Goal: Task Accomplishment & Management: Complete application form

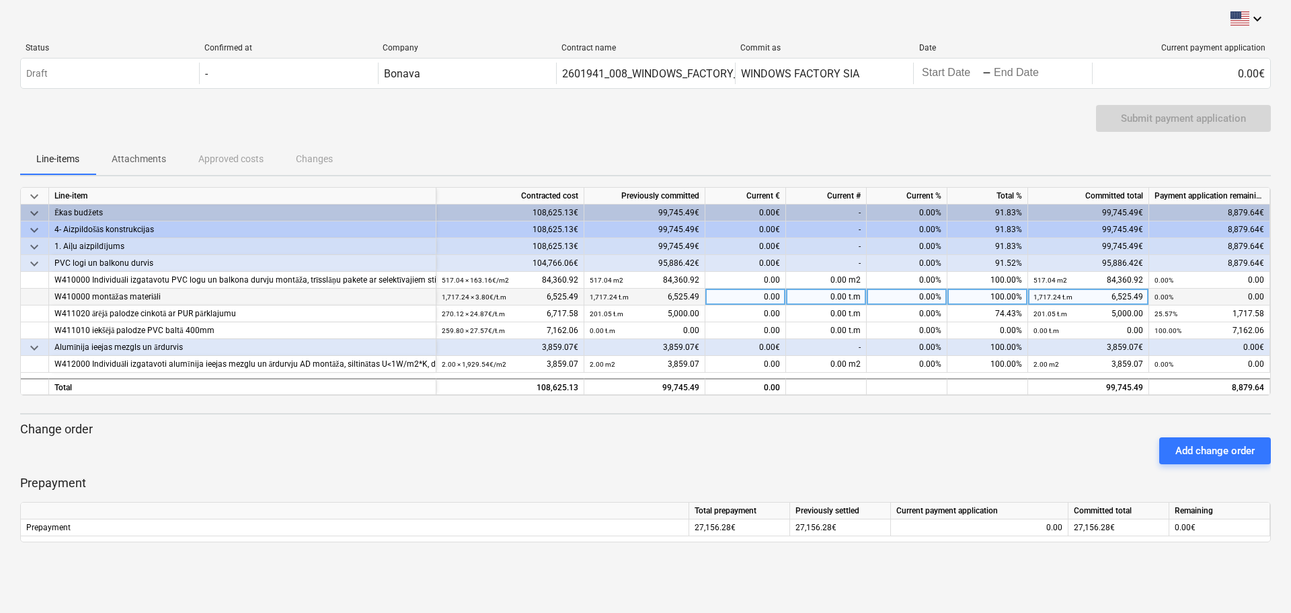
click at [756, 305] on div "0.00" at bounding box center [746, 297] width 81 height 17
type input "2"
type input "1717.58"
click at [821, 451] on div "Add change order" at bounding box center [646, 451] width 1262 height 38
click at [871, 416] on div "keyboard_arrow_down Line-item Contracted cost Previously committed Current € Cu…" at bounding box center [645, 364] width 1251 height 355
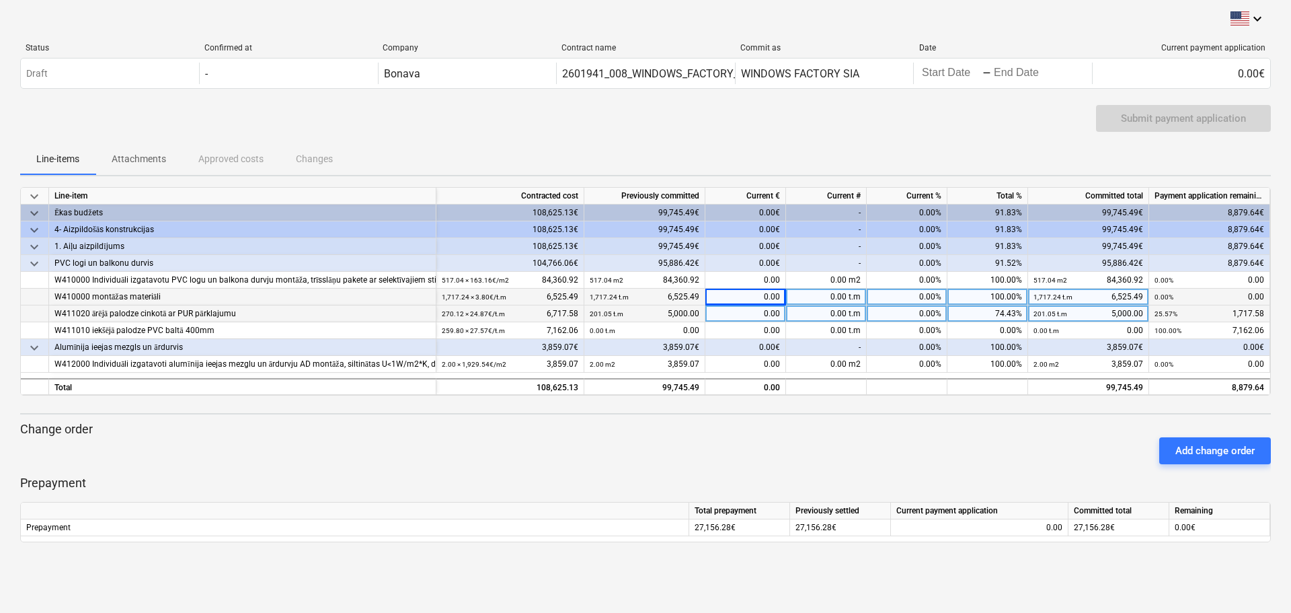
click at [771, 314] on div "0.00" at bounding box center [746, 313] width 81 height 17
type input "1717.58"
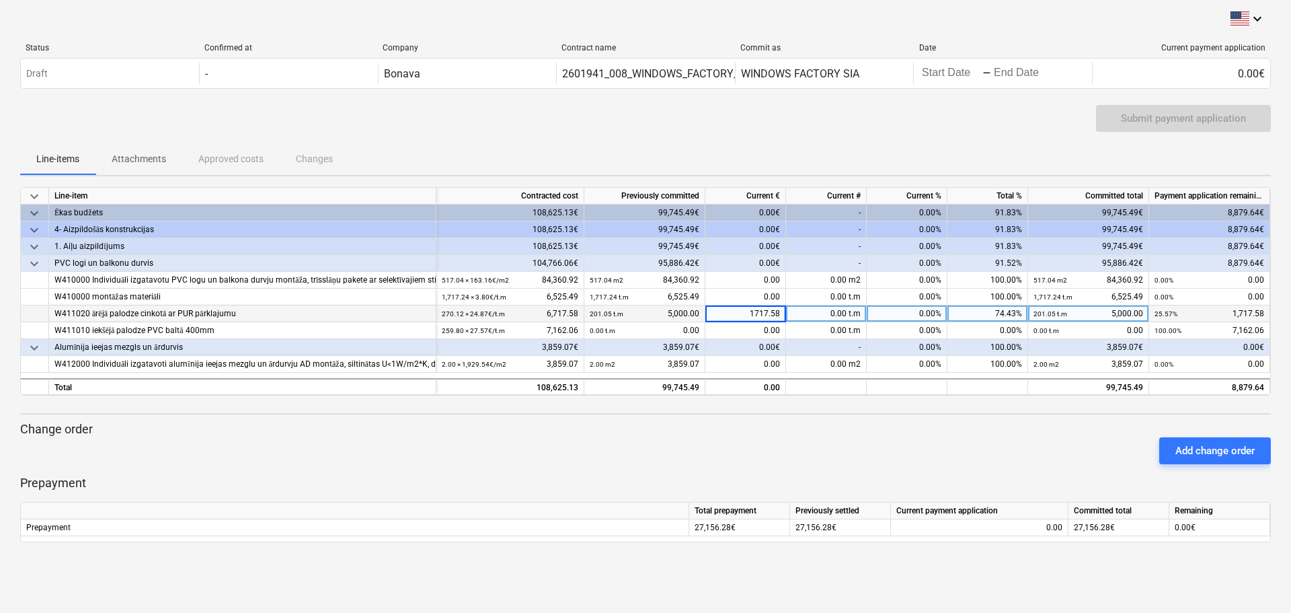
click at [913, 432] on div "Add change order" at bounding box center [646, 451] width 1262 height 38
click at [792, 135] on div "Submit payment application" at bounding box center [645, 124] width 1251 height 38
click at [891, 483] on p "Prepayment" at bounding box center [645, 483] width 1251 height 16
click at [1156, 118] on div "Submit payment application" at bounding box center [1183, 118] width 125 height 17
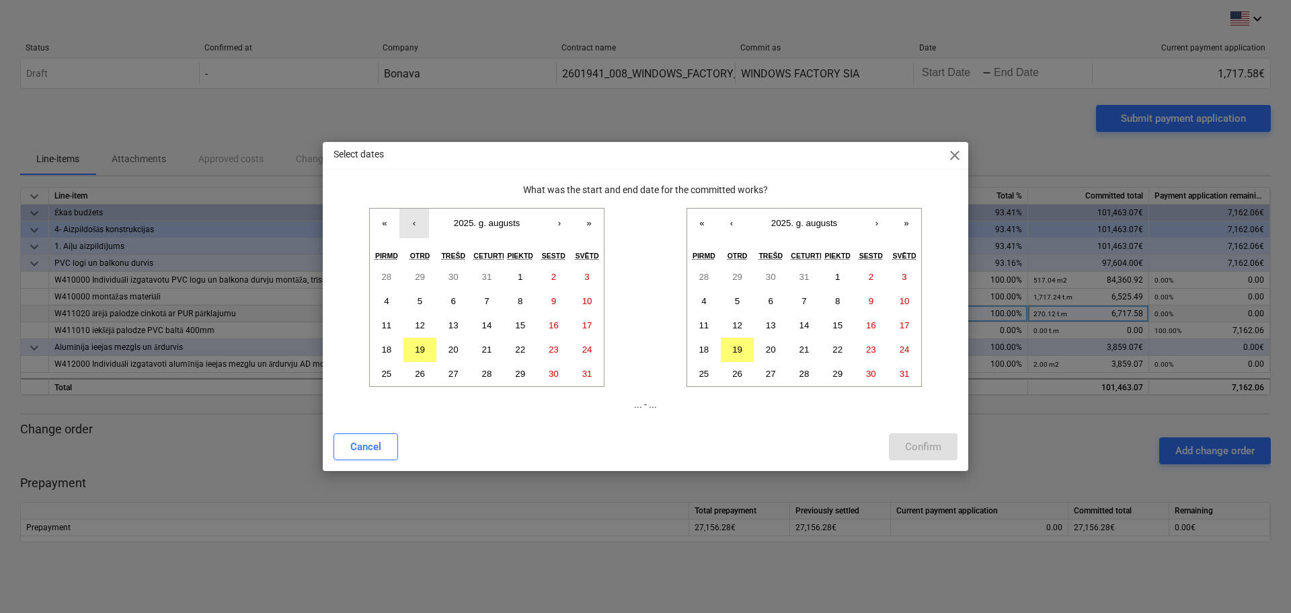
click at [406, 223] on button "‹" at bounding box center [415, 224] width 30 height 30
click at [416, 273] on button "1" at bounding box center [421, 277] width 34 height 24
click at [492, 373] on button "31" at bounding box center [487, 374] width 34 height 24
drag, startPoint x: 414, startPoint y: 277, endPoint x: 626, endPoint y: 272, distance: 212.6
click at [416, 277] on button "1" at bounding box center [421, 277] width 34 height 24
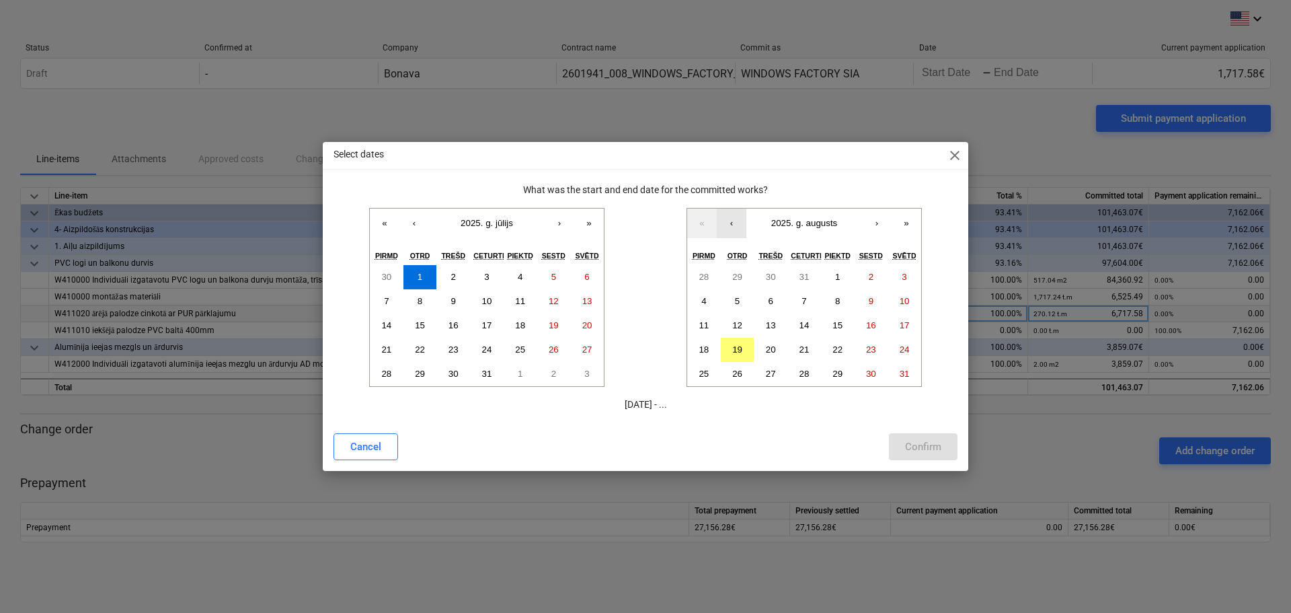
click at [734, 223] on button "‹" at bounding box center [732, 224] width 30 height 30
click at [802, 367] on button "31" at bounding box center [805, 374] width 34 height 24
click at [939, 443] on div "Confirm" at bounding box center [923, 446] width 36 height 17
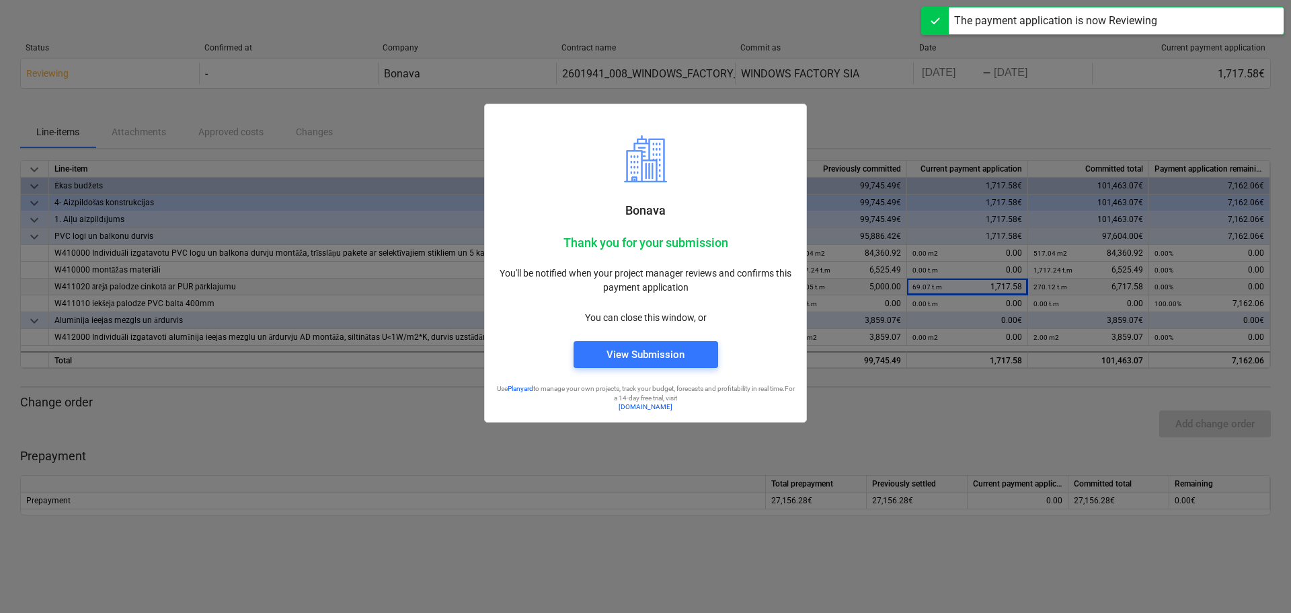
click at [1132, 115] on div at bounding box center [645, 306] width 1291 height 613
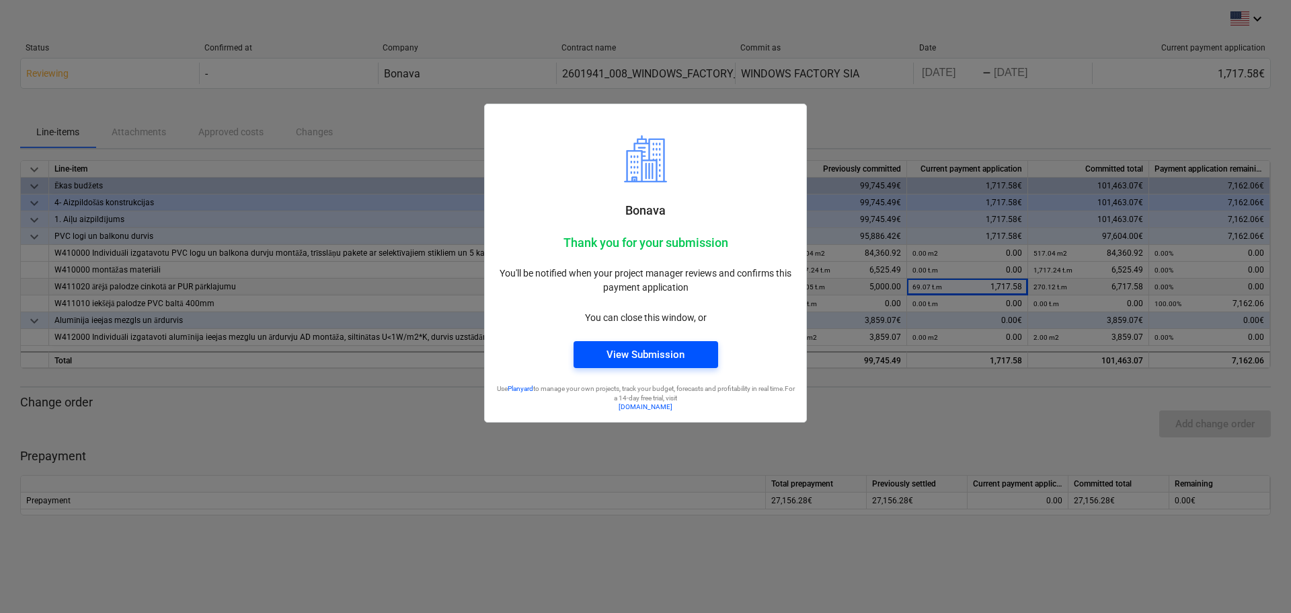
click at [638, 360] on div "View Submission" at bounding box center [646, 354] width 78 height 17
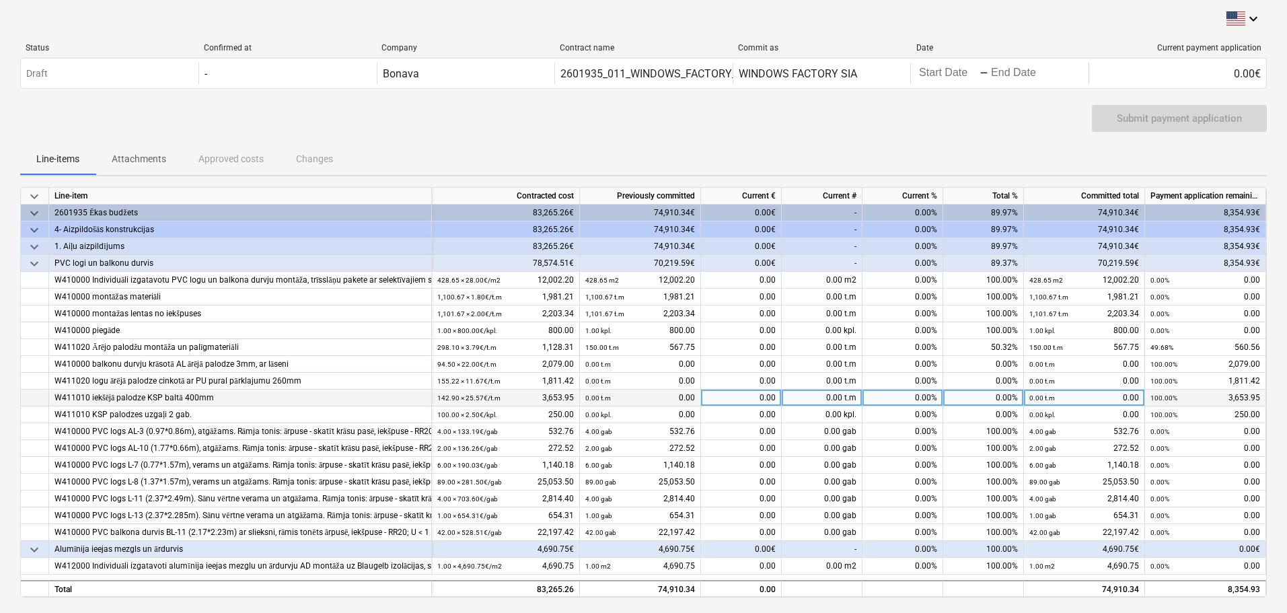
scroll to position [153, 0]
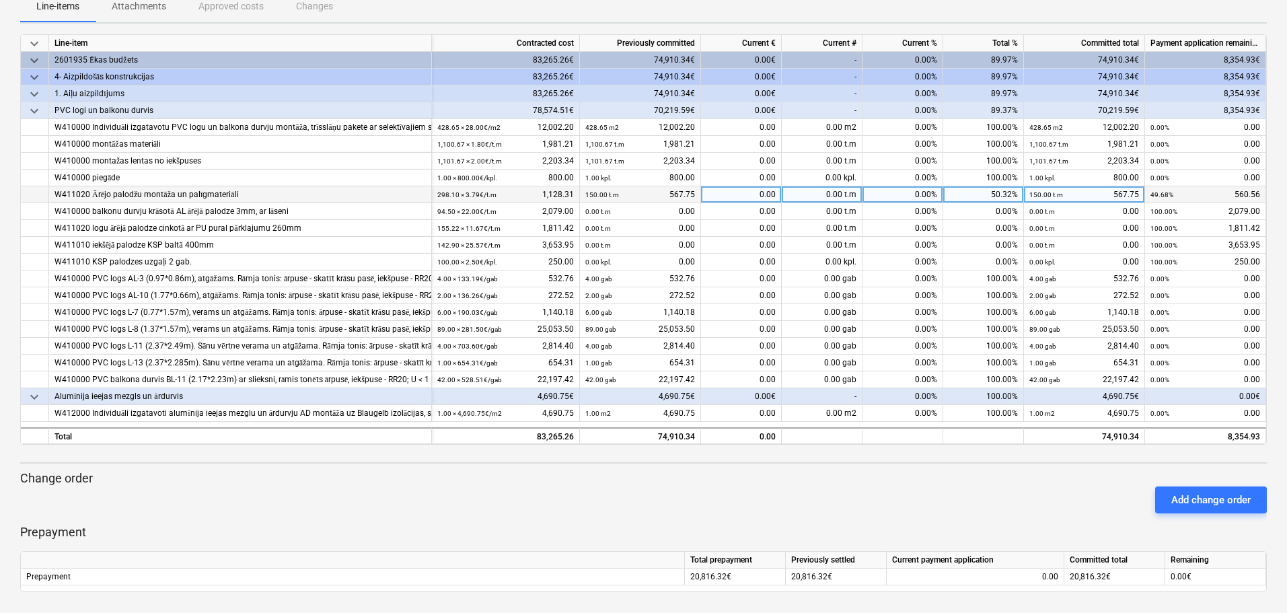
click at [747, 190] on div "0.00" at bounding box center [741, 194] width 81 height 17
type input "560.56"
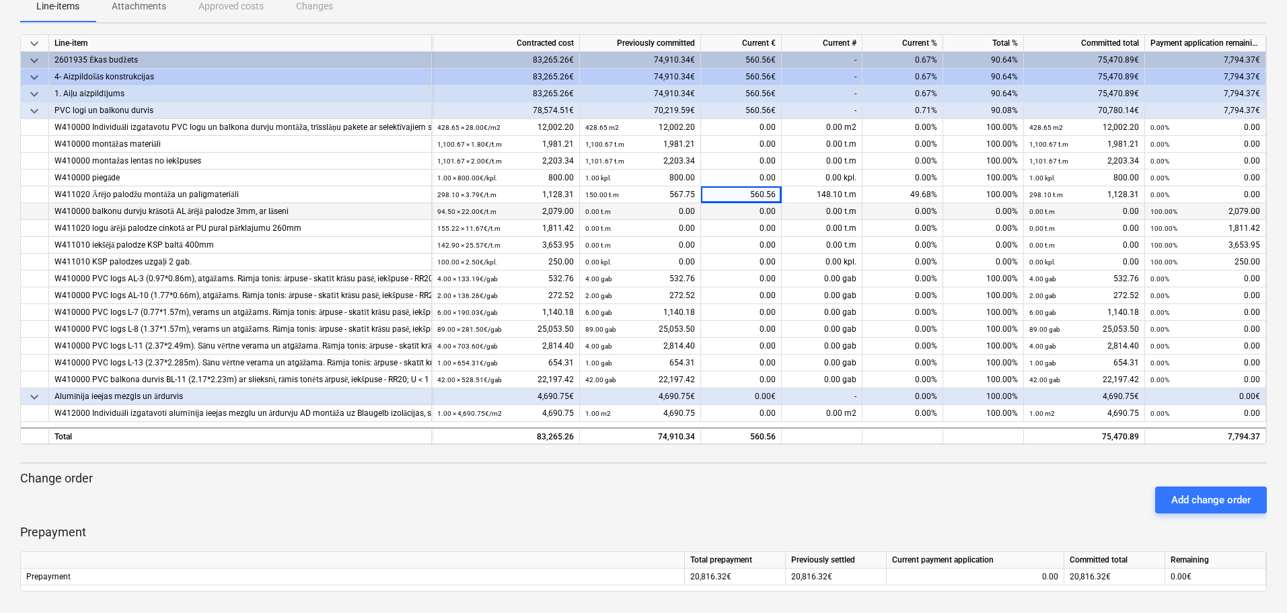
click at [751, 211] on div "0.00" at bounding box center [741, 211] width 81 height 17
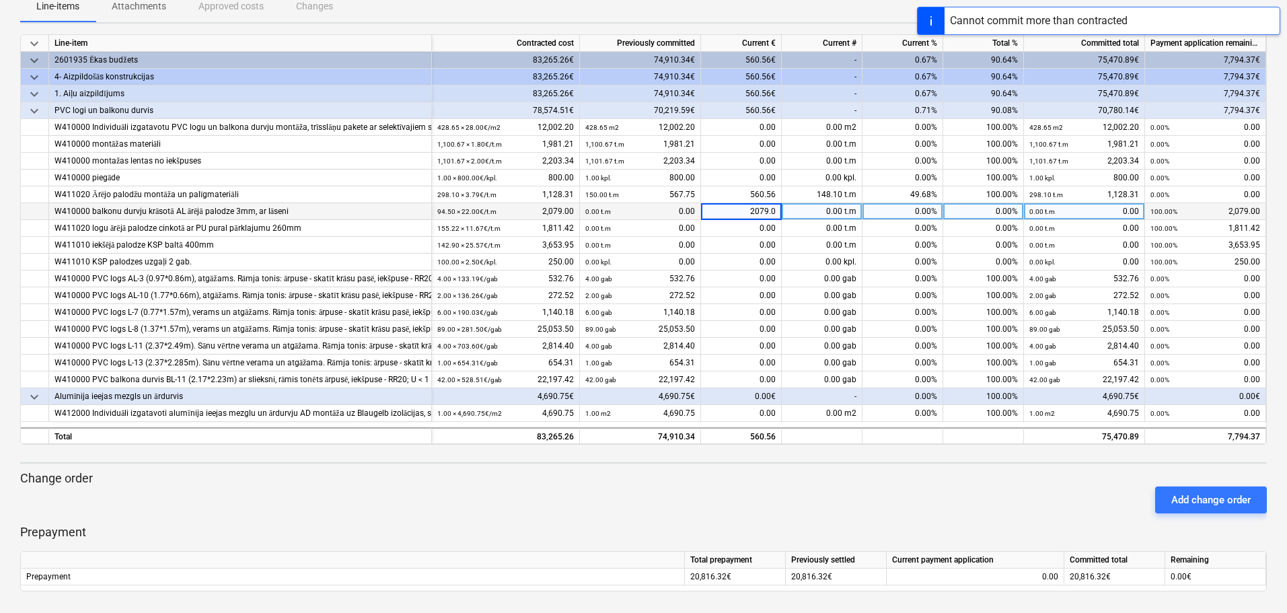
type input "2079.00"
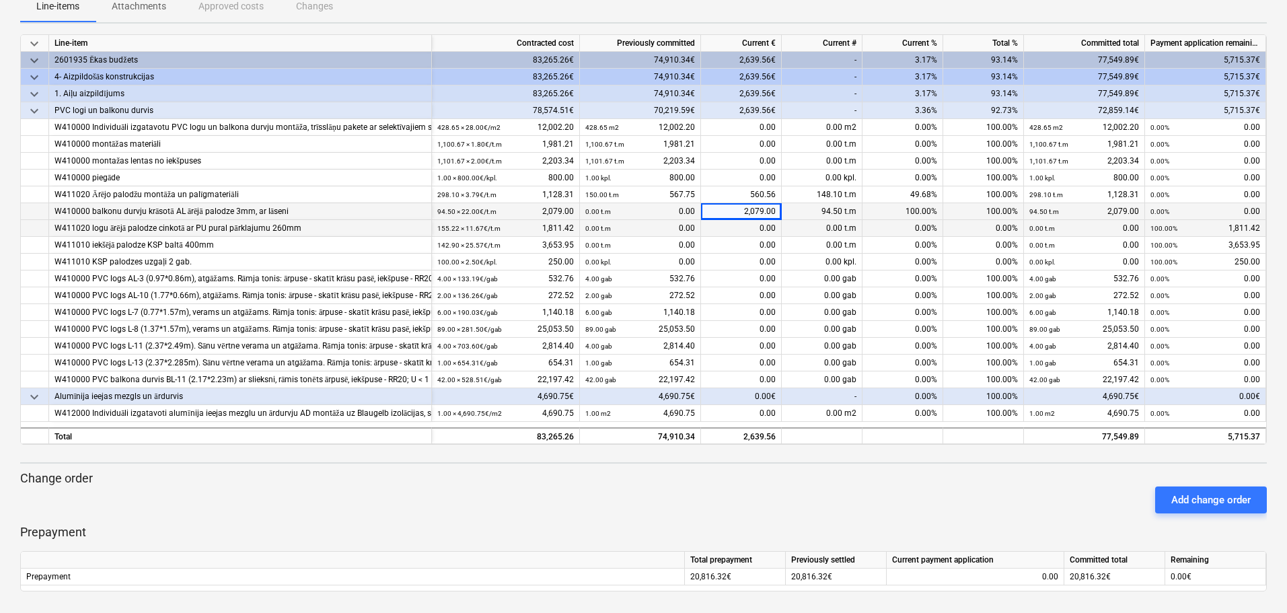
click at [767, 227] on div "0.00" at bounding box center [741, 228] width 81 height 17
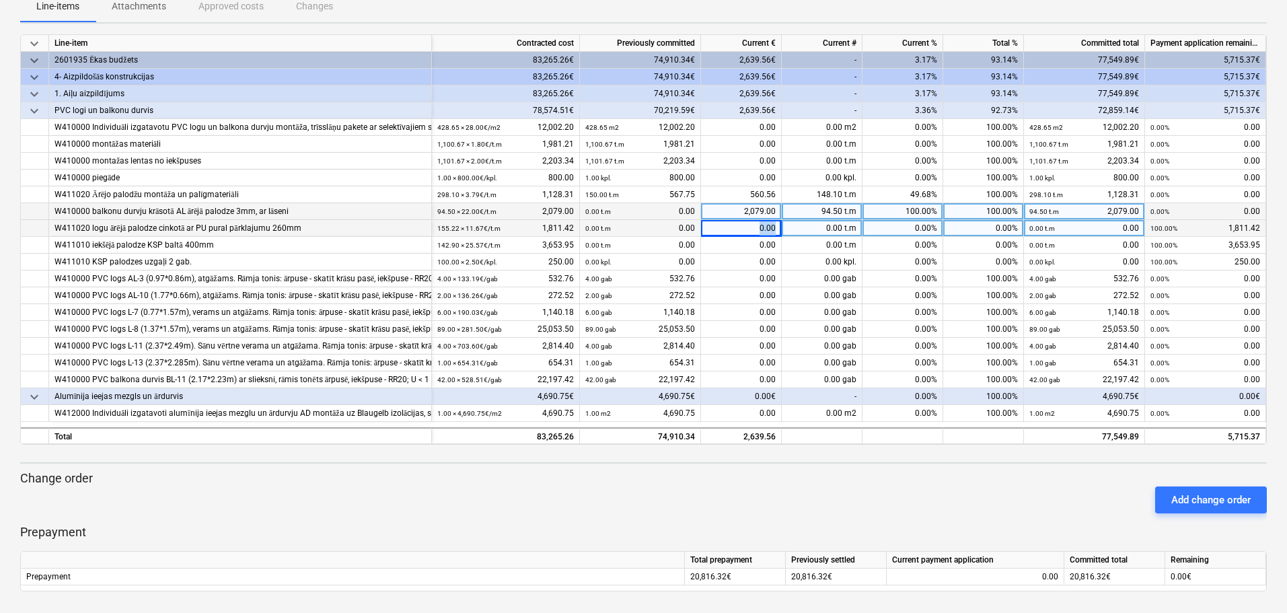
drag, startPoint x: 757, startPoint y: 226, endPoint x: 856, endPoint y: 210, distance: 99.5
click at [0, 0] on div "W411020 logu ārējā palodze cinkotā ar PU pural pārklajumu 260mm 155.22 × 11.67€…" at bounding box center [0, 0] width 0 height 0
type input "1811.42"
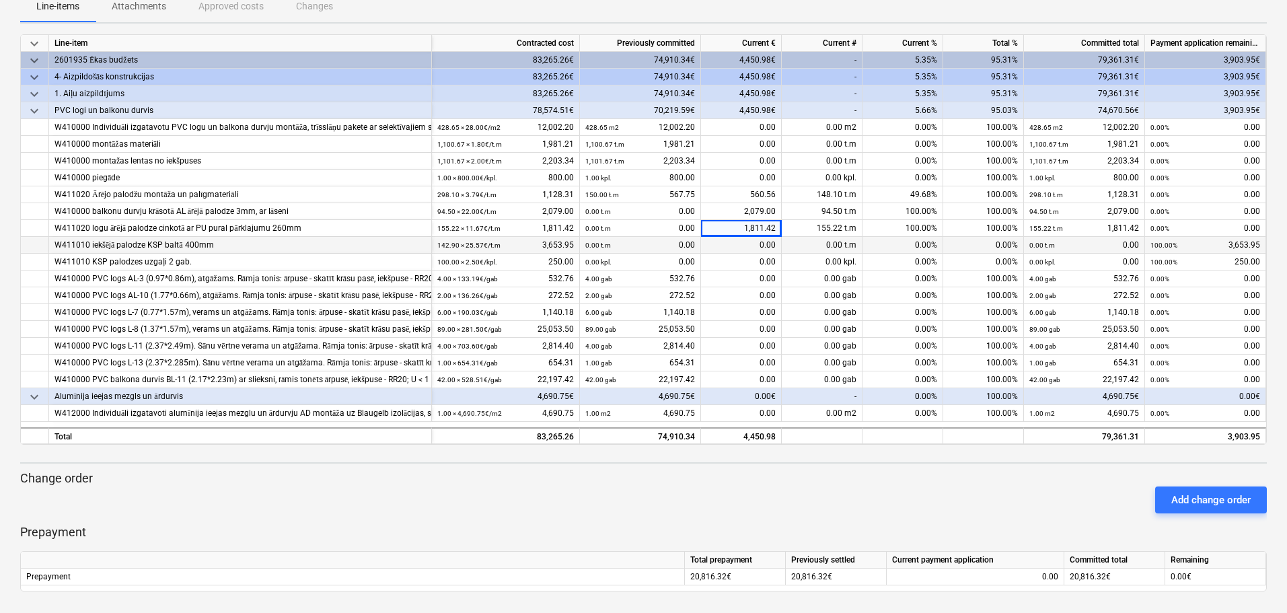
click at [737, 246] on div "0.00" at bounding box center [741, 245] width 81 height 17
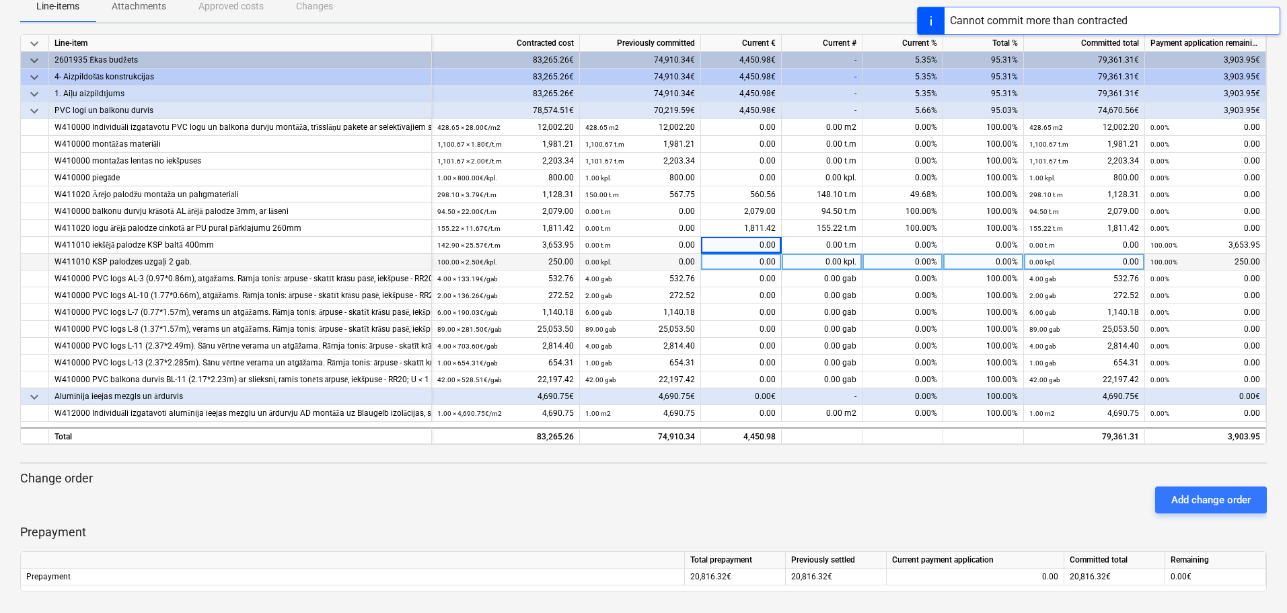
click at [747, 258] on div "0.00" at bounding box center [741, 262] width 81 height 17
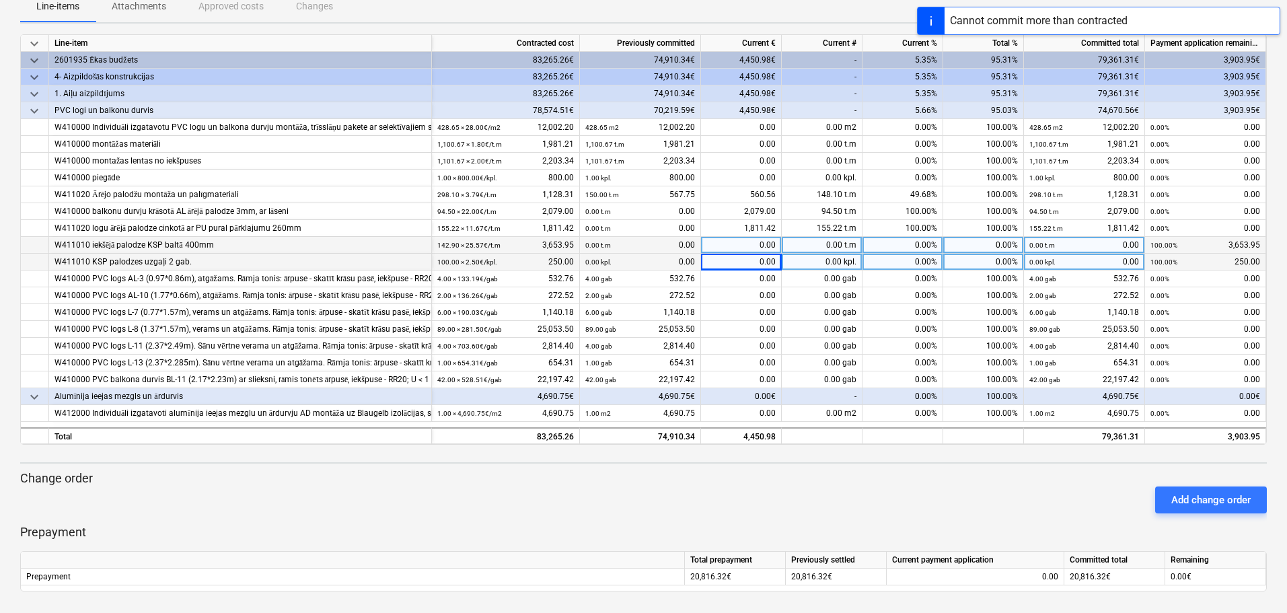
click at [757, 244] on div "0.00" at bounding box center [741, 245] width 81 height 17
click at [753, 257] on div "0.00" at bounding box center [741, 262] width 81 height 17
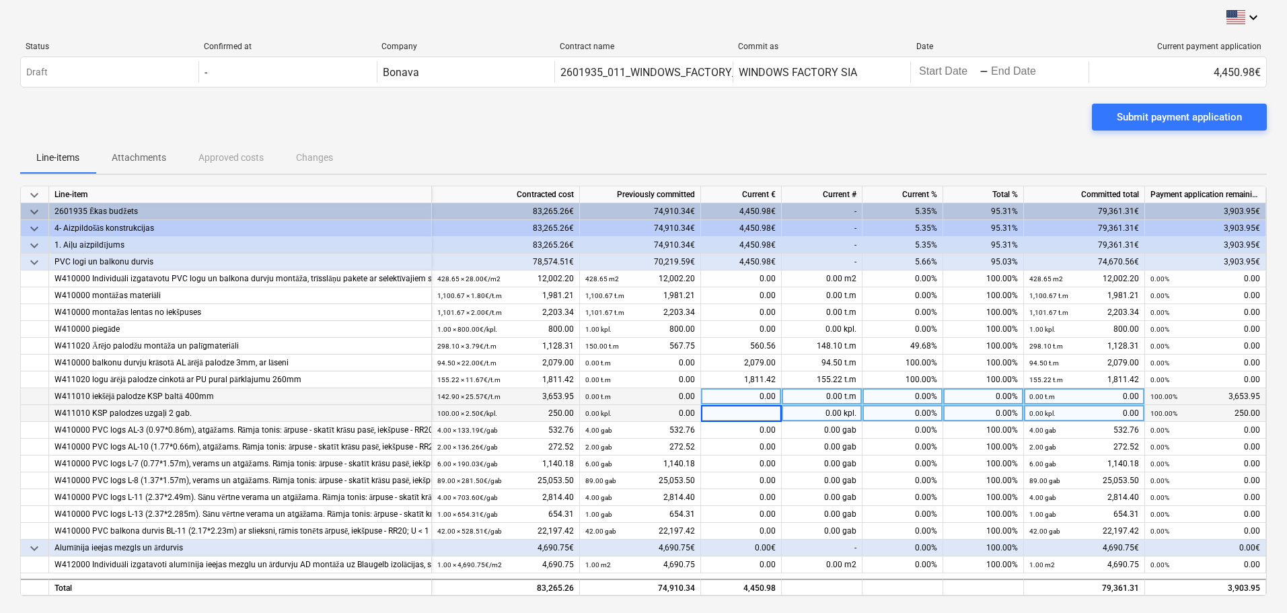
scroll to position [0, 0]
click at [1172, 114] on div "Submit payment application" at bounding box center [1179, 118] width 125 height 17
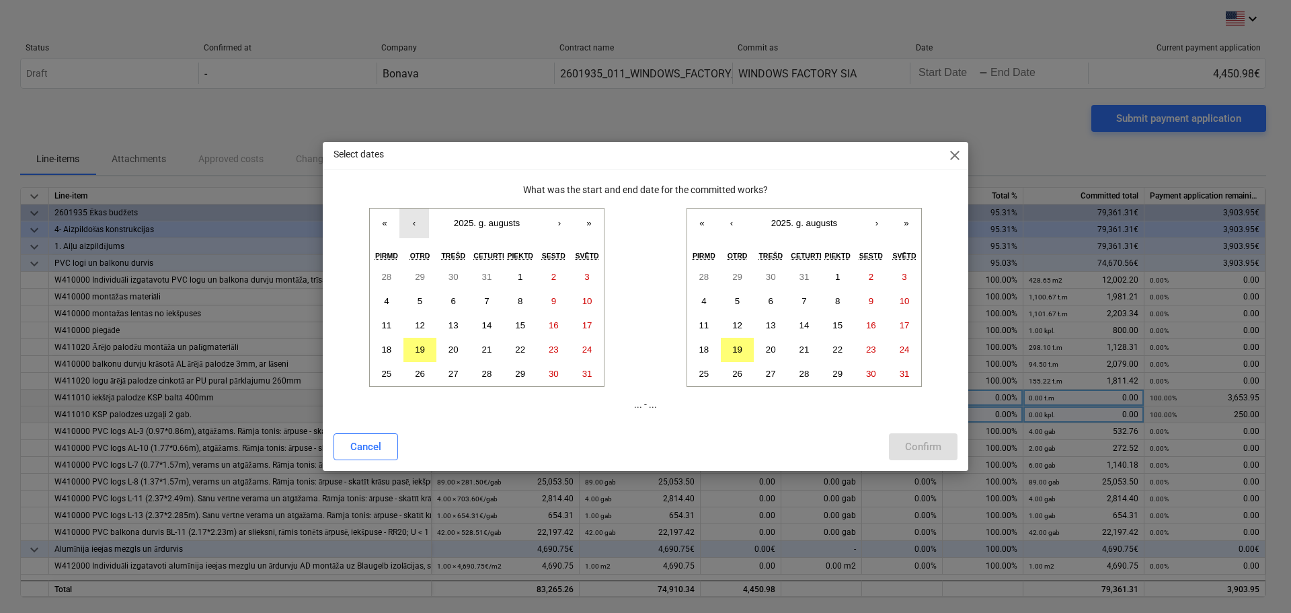
click at [407, 224] on button "‹" at bounding box center [415, 224] width 30 height 30
click at [427, 276] on button "1" at bounding box center [421, 277] width 34 height 24
click at [728, 219] on button "‹" at bounding box center [732, 224] width 30 height 30
click at [798, 371] on button "31" at bounding box center [805, 374] width 34 height 24
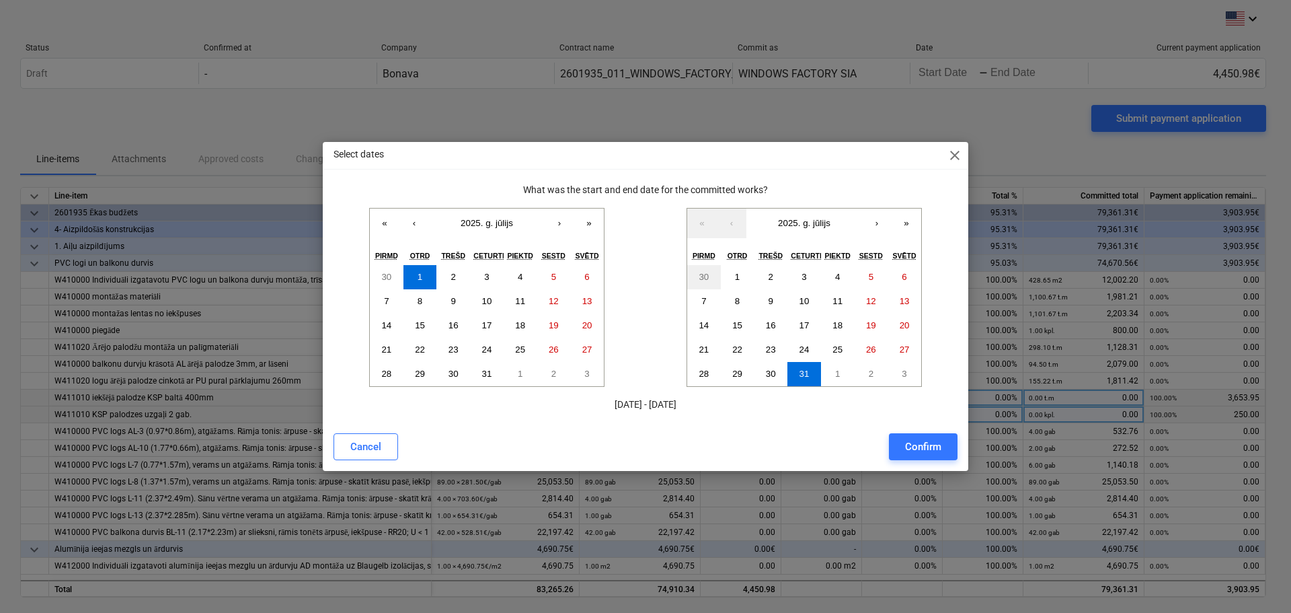
click at [915, 447] on div "Confirm" at bounding box center [923, 446] width 36 height 17
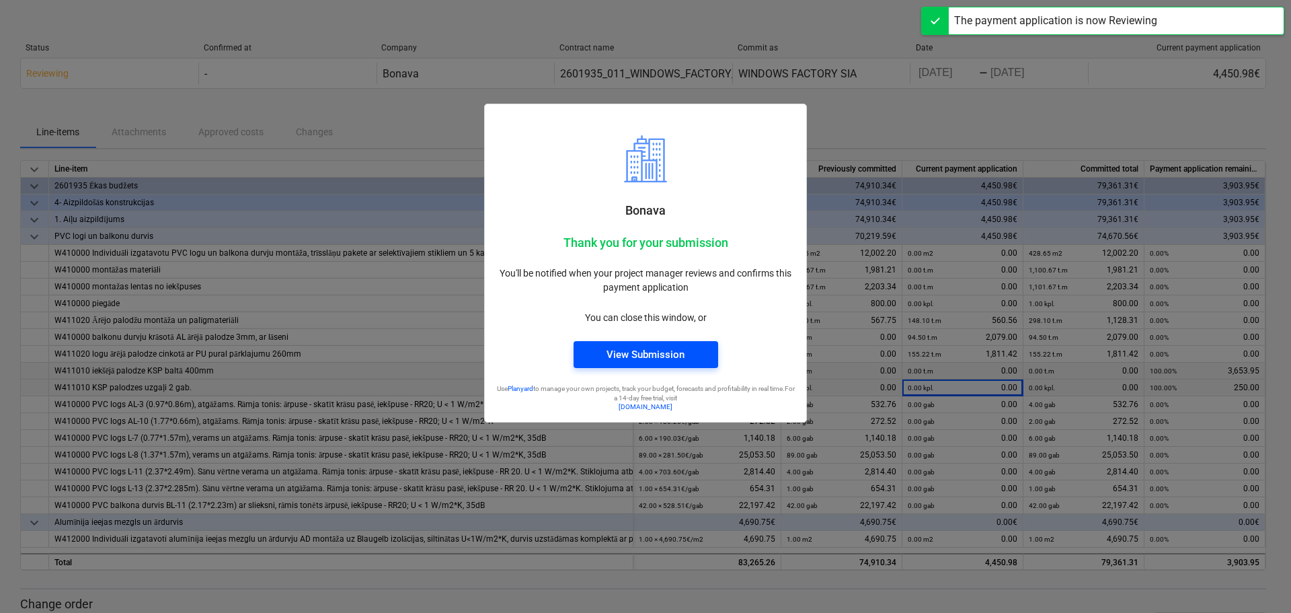
click at [655, 352] on div "View Submission" at bounding box center [646, 354] width 78 height 17
